Goal: Understand process/instructions: Learn how to perform a task or action

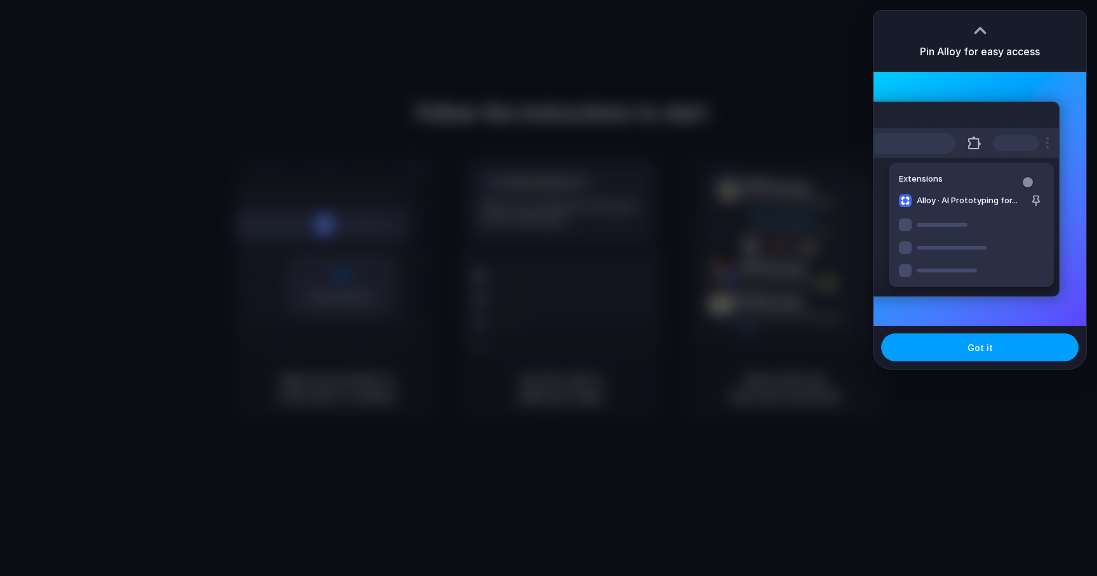
click at [976, 344] on span "Got it" at bounding box center [980, 347] width 25 height 13
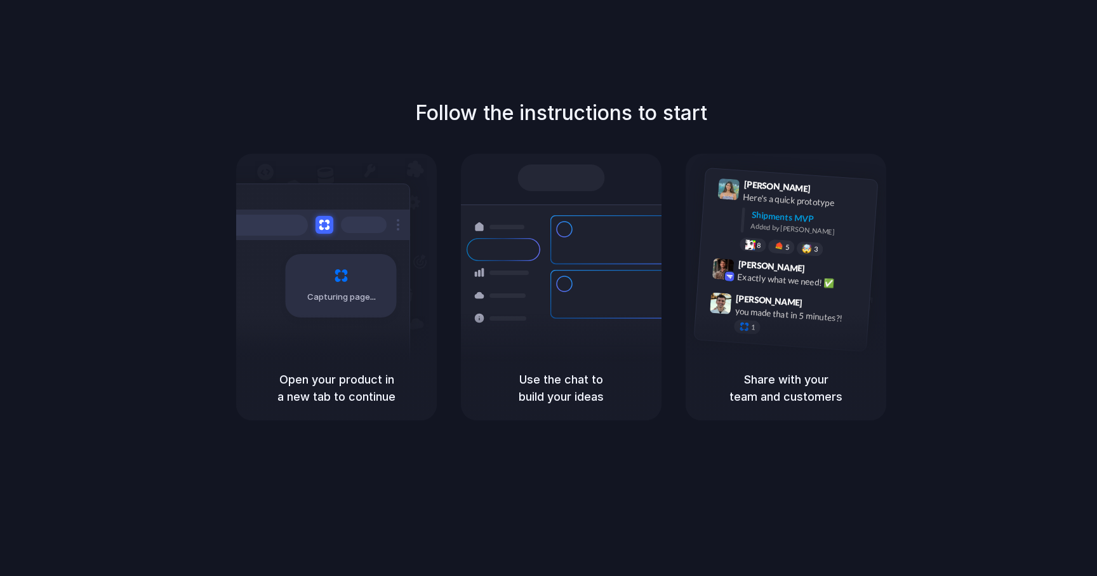
click at [576, 372] on div "Air freight to [GEOGRAPHIC_DATA] Flight CX251 • [DATE] • Ready" at bounding box center [635, 390] width 171 height 37
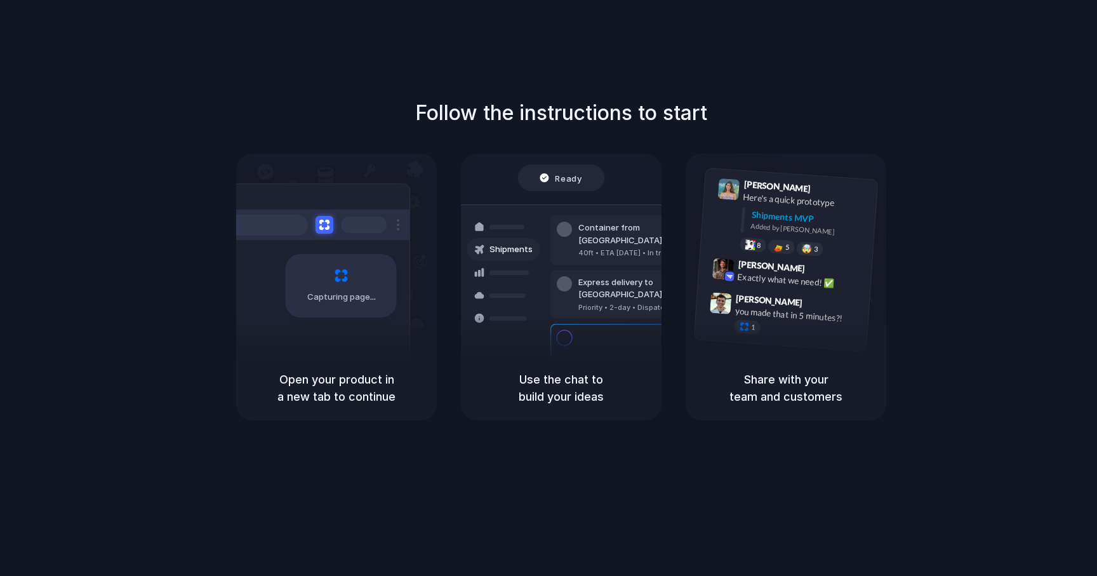
click at [1053, 65] on div "Follow the instructions to start Capturing page Open your product in a new tab …" at bounding box center [561, 300] width 1122 height 601
